Goal: Task Accomplishment & Management: Manage account settings

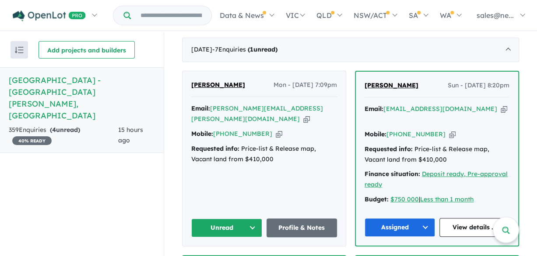
scroll to position [262, 0]
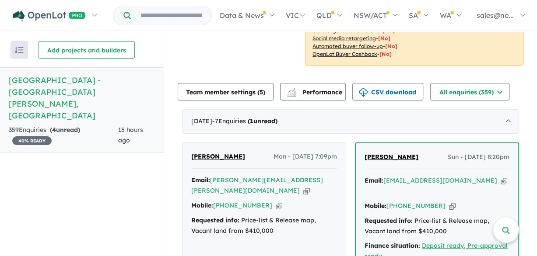
click at [303, 186] on icon "button" at bounding box center [306, 190] width 7 height 9
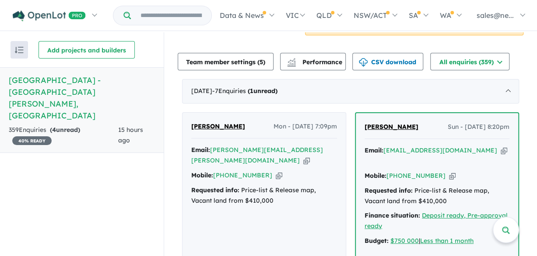
scroll to position [306, 0]
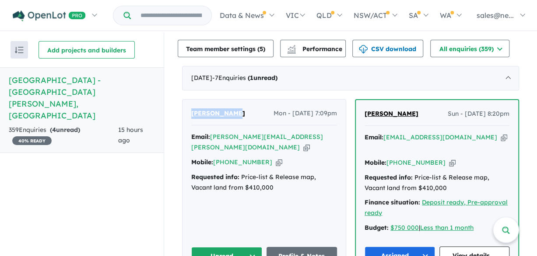
drag, startPoint x: 232, startPoint y: 116, endPoint x: 191, endPoint y: 116, distance: 41.1
click at [191, 116] on div "[PERSON_NAME] Mon - [DATE] 7:09pm" at bounding box center [264, 116] width 146 height 17
copy span "[PERSON_NAME]"
click at [276, 158] on icon "button" at bounding box center [279, 162] width 7 height 9
copy span "[PERSON_NAME]"
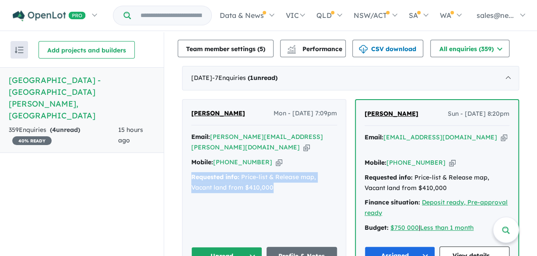
drag, startPoint x: 280, startPoint y: 177, endPoint x: 180, endPoint y: 167, distance: 100.2
click at [182, 167] on div "[PERSON_NAME] Mon - [DATE] 7:09pm Email: [PERSON_NAME][EMAIL_ADDRESS][PERSON_NA…" at bounding box center [263, 187] width 163 height 175
drag, startPoint x: 180, startPoint y: 167, endPoint x: 193, endPoint y: 165, distance: 13.7
copy div "Requested info: Price-list & Release map, Vacant land from $410,000"
click at [231, 247] on button "Unread" at bounding box center [226, 256] width 71 height 19
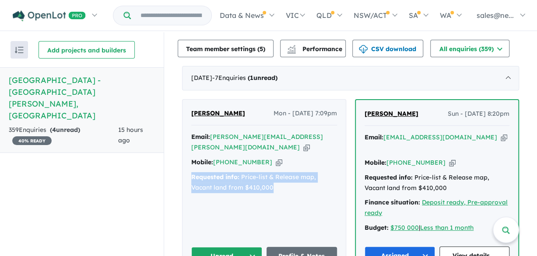
click at [224, 247] on button "Unread" at bounding box center [226, 256] width 71 height 19
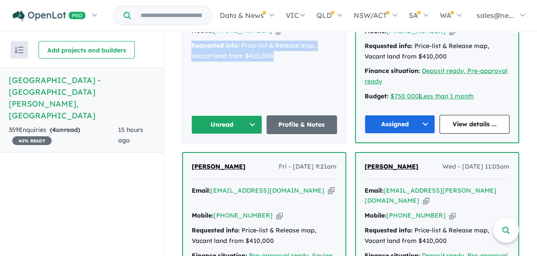
click at [248, 115] on button "Unread" at bounding box center [226, 124] width 71 height 19
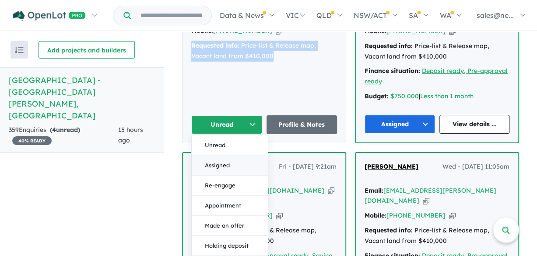
click at [227, 155] on button "Assigned" at bounding box center [230, 165] width 76 height 20
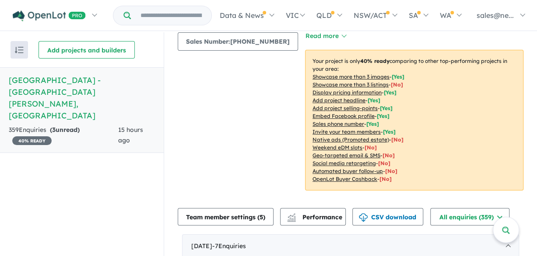
scroll to position [0, 0]
